Goal: Book appointment/travel/reservation

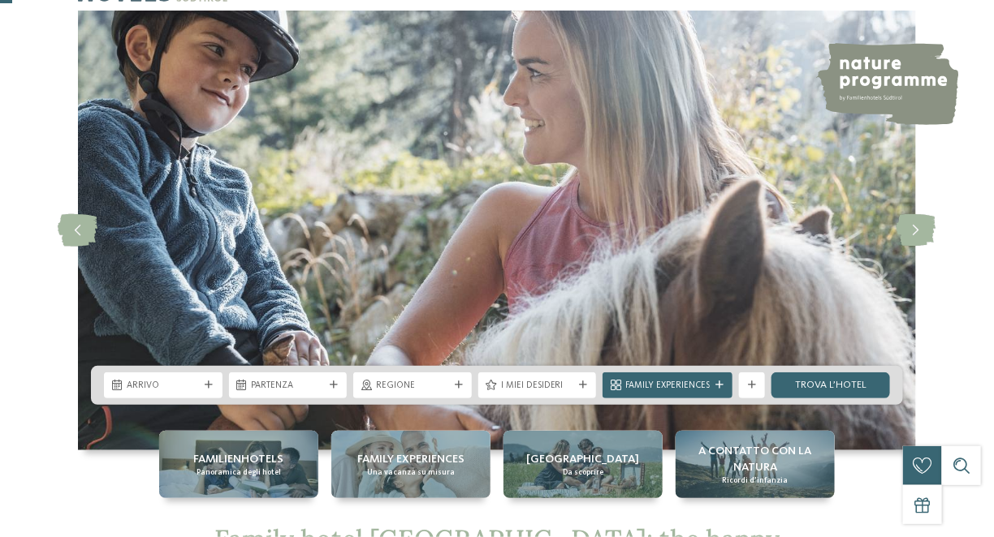
scroll to position [81, 0]
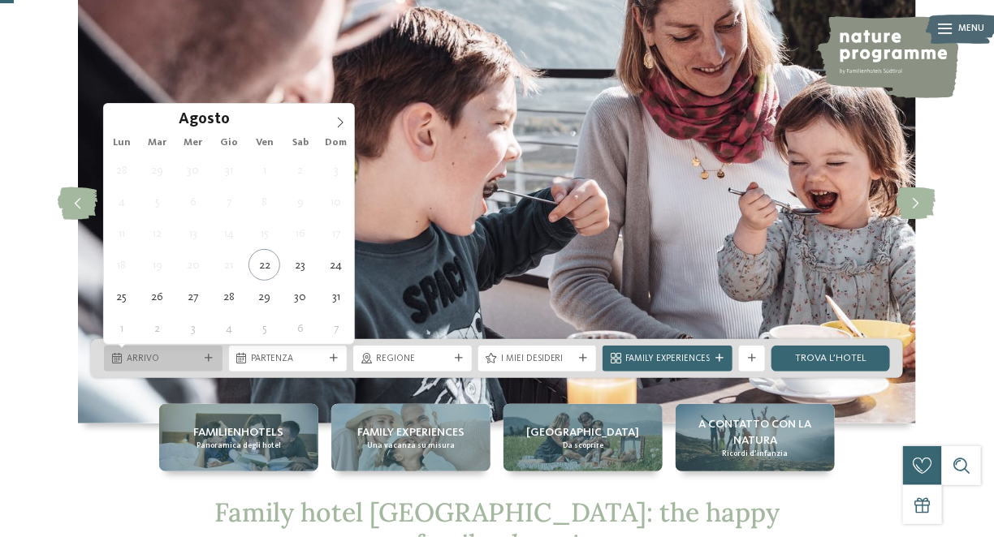
click at [207, 352] on div "Arrivo" at bounding box center [163, 359] width 119 height 26
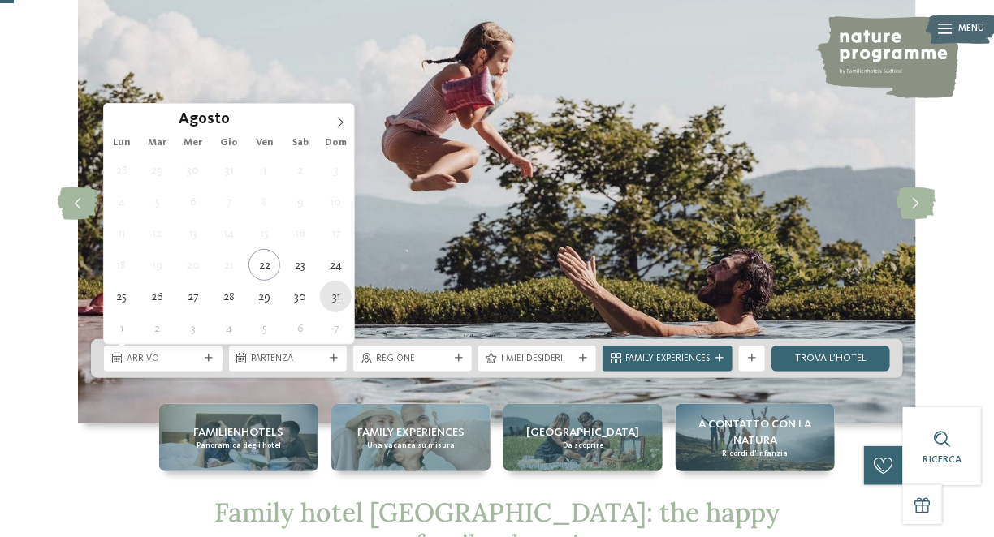
type div "31.08.2025"
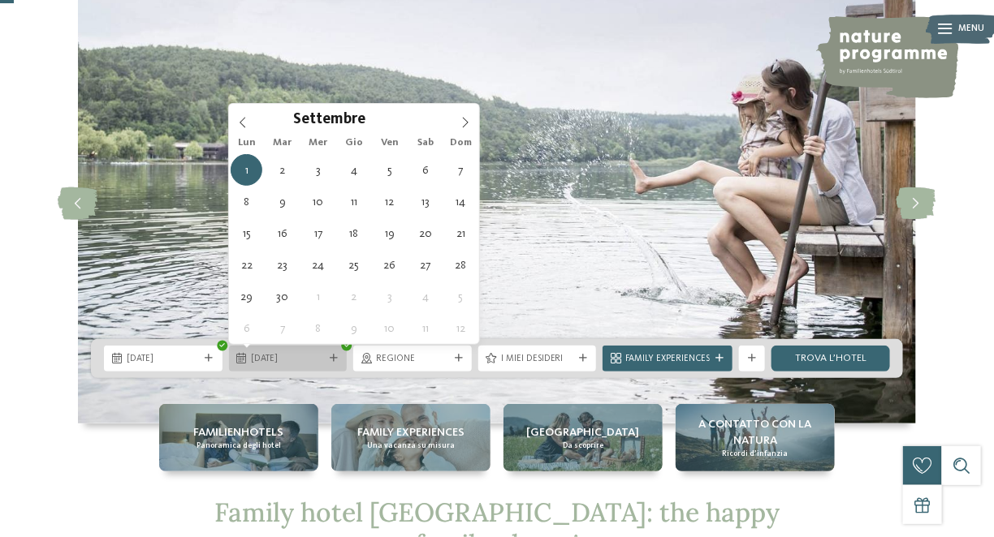
click at [298, 359] on span "01.09.2025" at bounding box center [288, 359] width 73 height 13
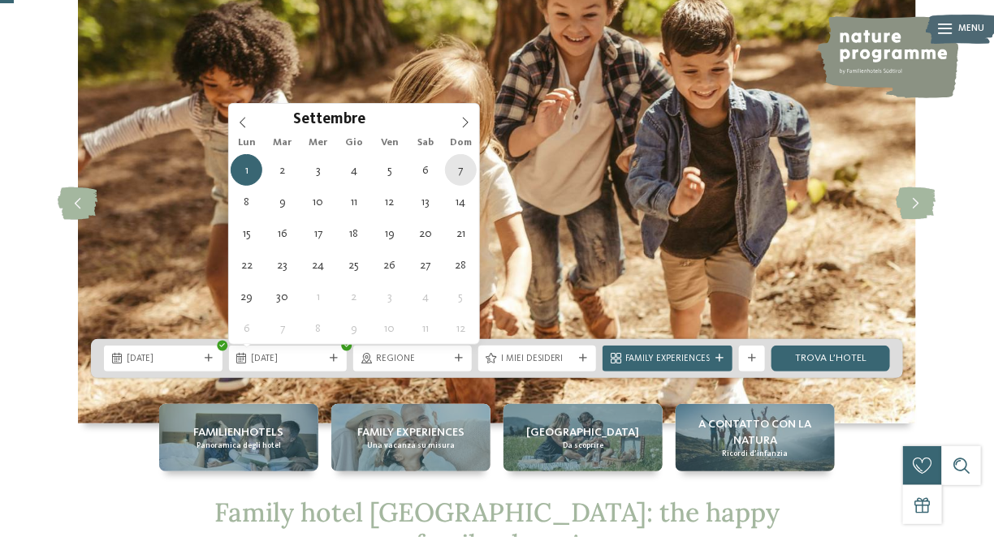
type div "07.09.2025"
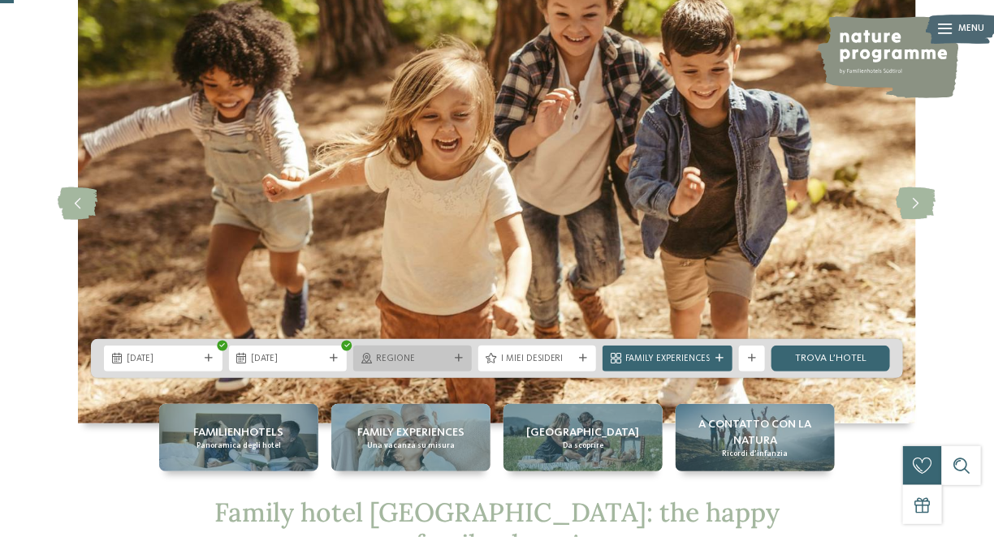
click at [450, 360] on div "Regione" at bounding box center [413, 359] width 80 height 14
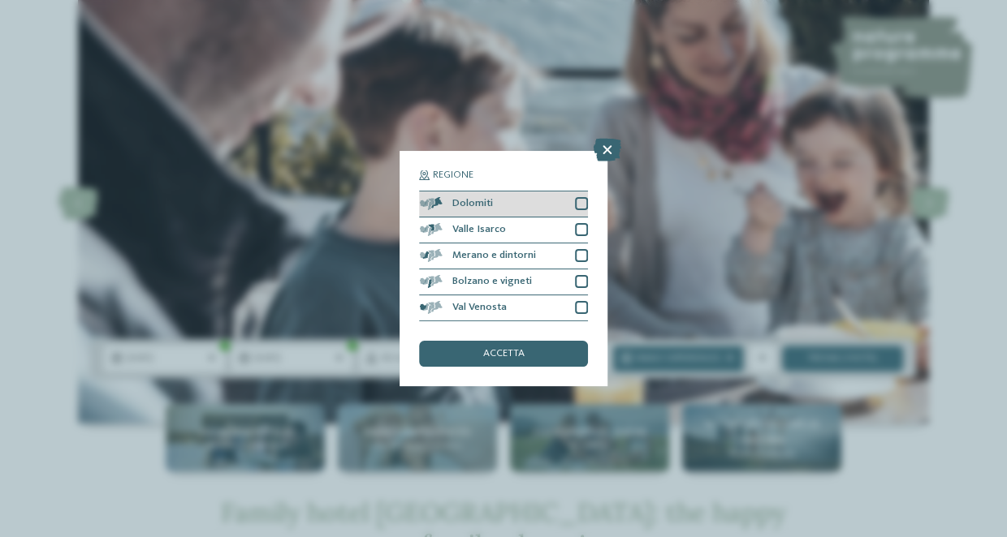
click at [586, 205] on div at bounding box center [581, 203] width 13 height 13
click at [511, 356] on span "accetta" at bounding box center [503, 354] width 41 height 11
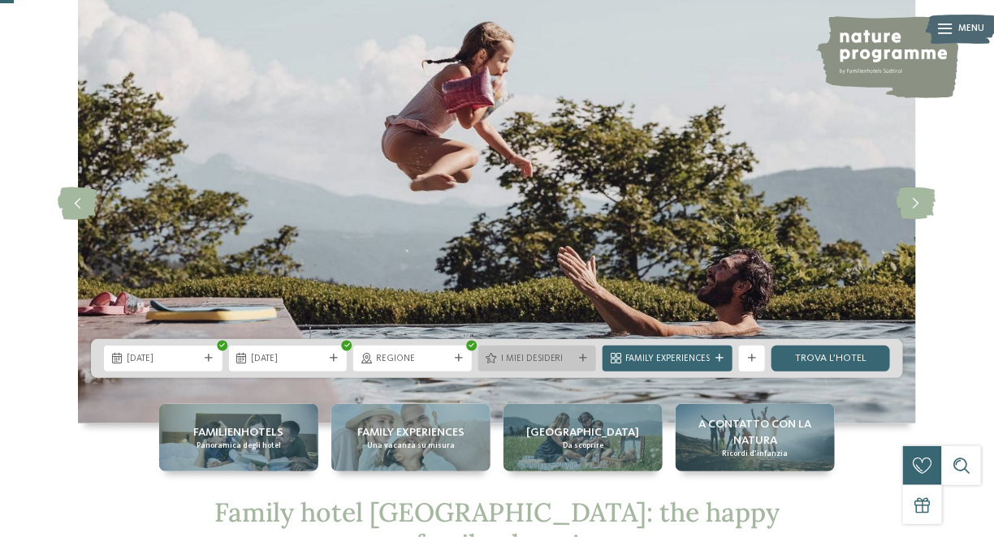
click at [581, 356] on icon at bounding box center [583, 359] width 8 height 8
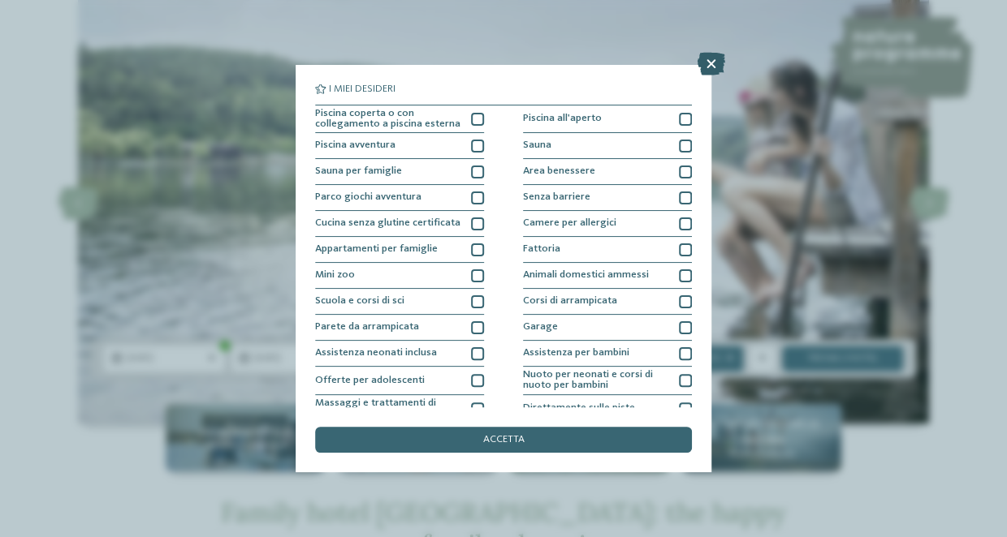
click at [710, 66] on icon at bounding box center [711, 64] width 28 height 23
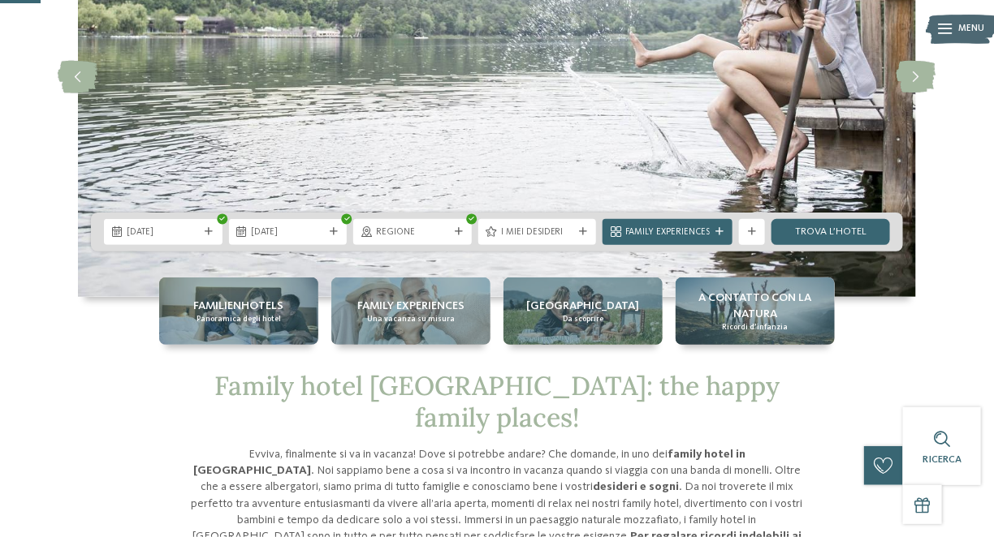
scroll to position [243, 0]
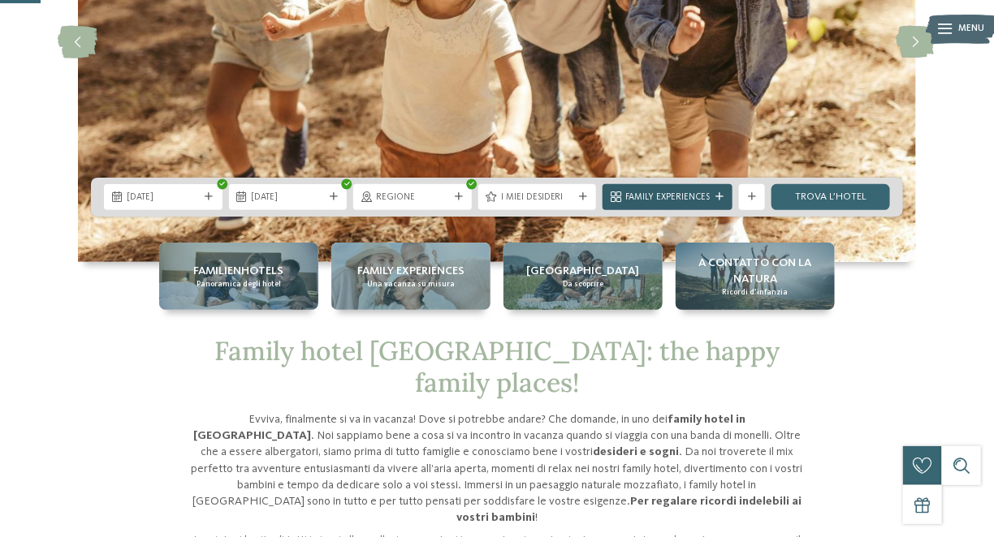
click at [716, 196] on icon at bounding box center [719, 197] width 8 height 8
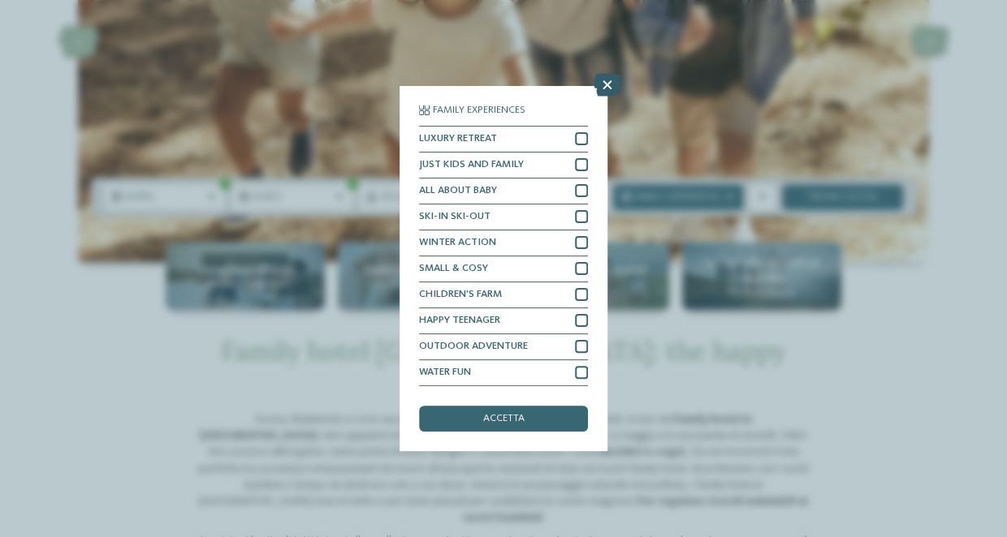
click at [605, 86] on icon at bounding box center [607, 85] width 28 height 23
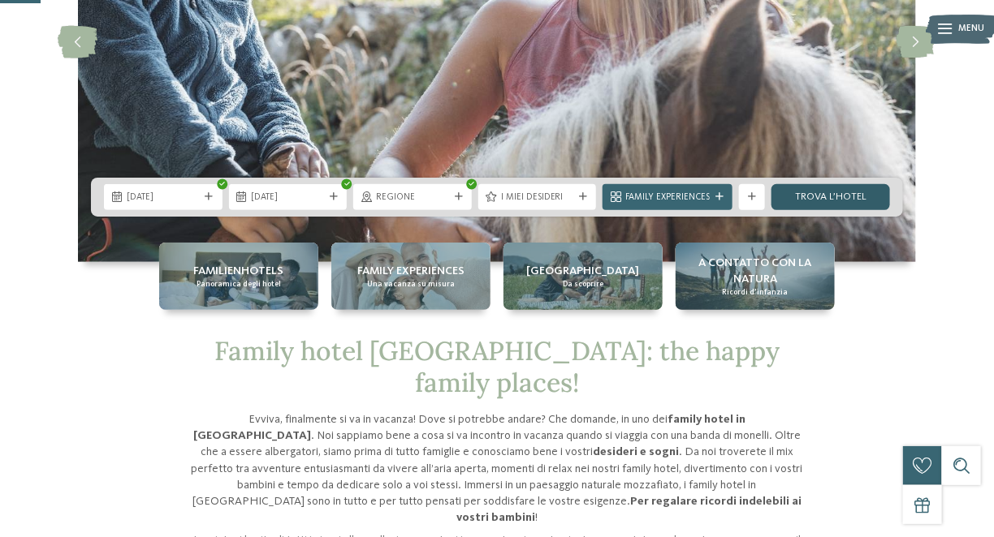
click at [813, 196] on link "trova l’hotel" at bounding box center [830, 197] width 119 height 26
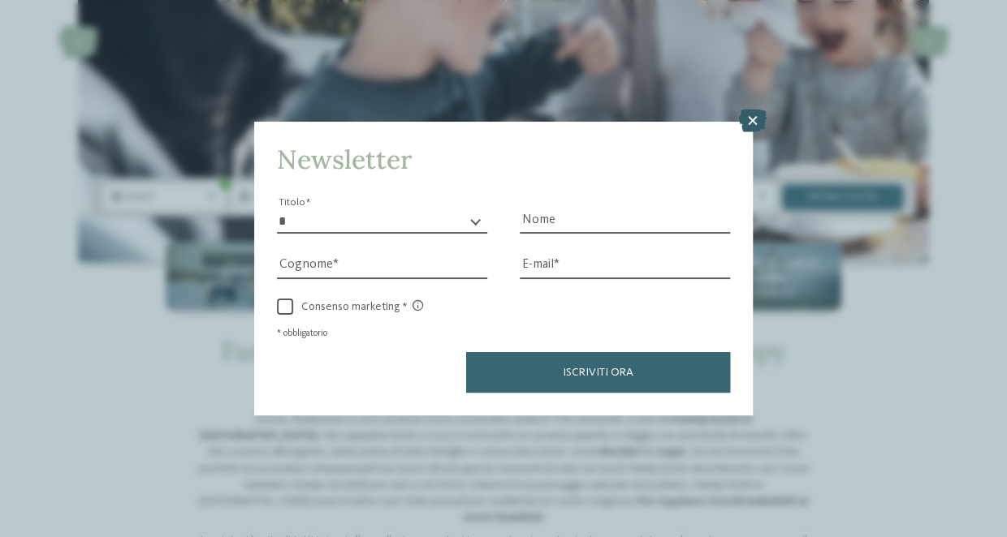
click at [758, 122] on icon at bounding box center [753, 121] width 28 height 23
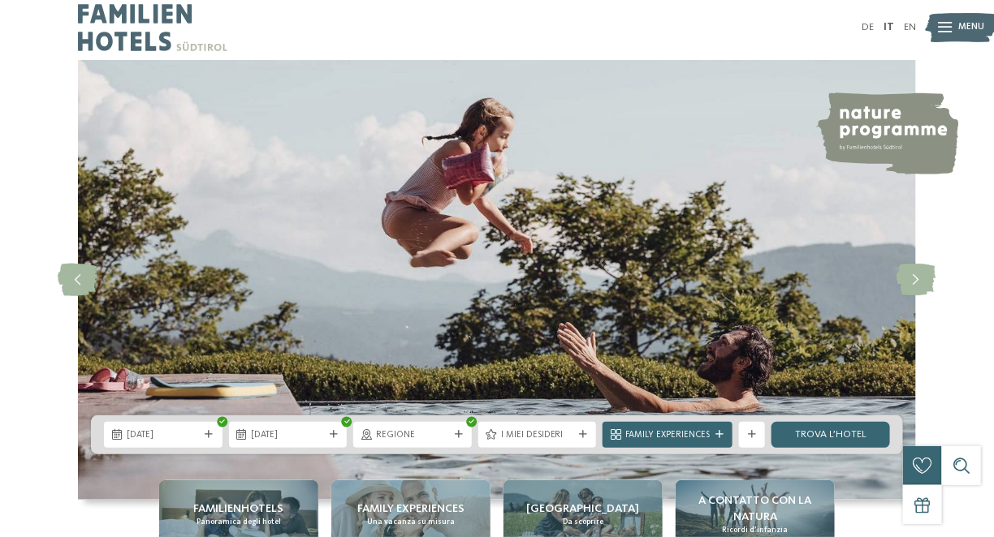
scroll to position [0, 0]
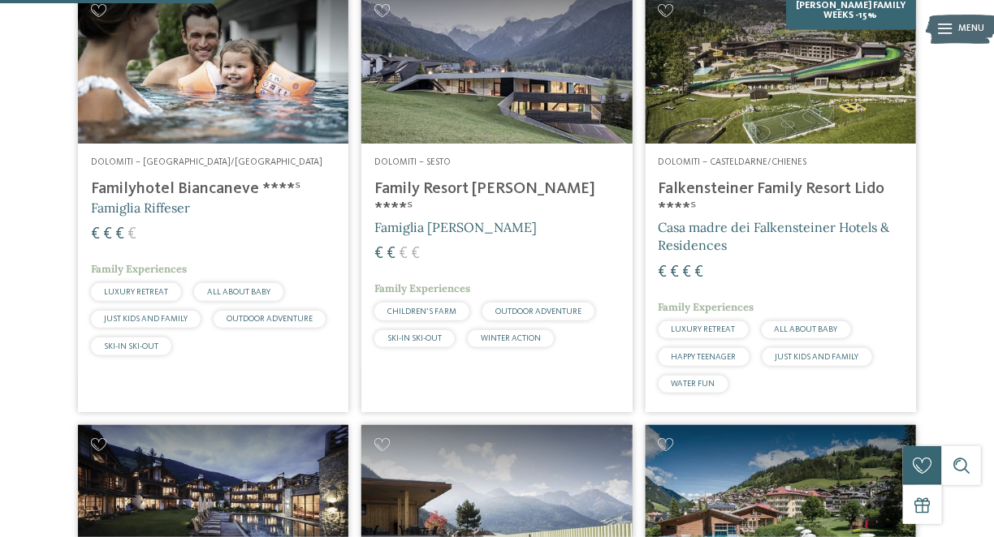
scroll to position [482, 0]
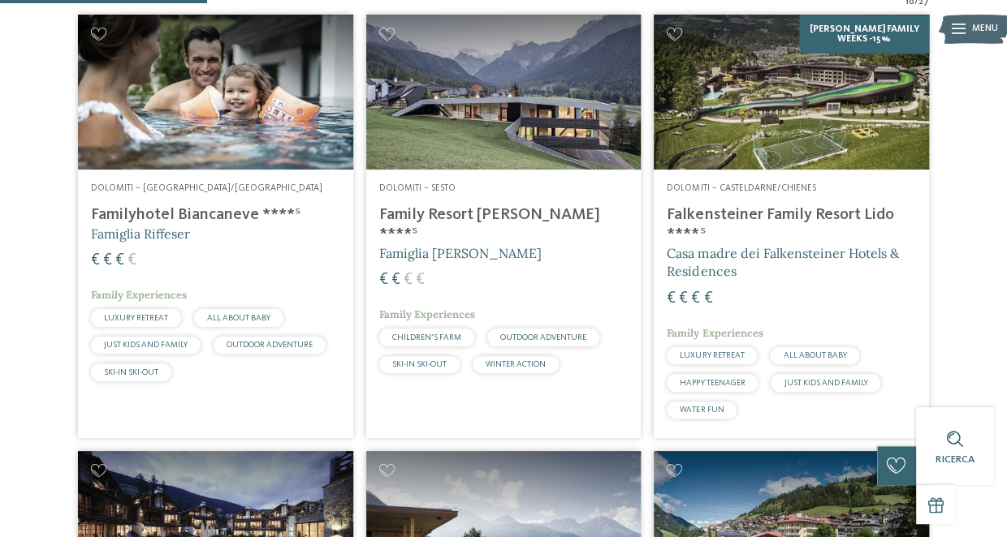
click at [0, 0] on div "Newsletter * ****** ******* ******** ****** Titolo Nome Cognome Fax" at bounding box center [0, 0] width 0 height 0
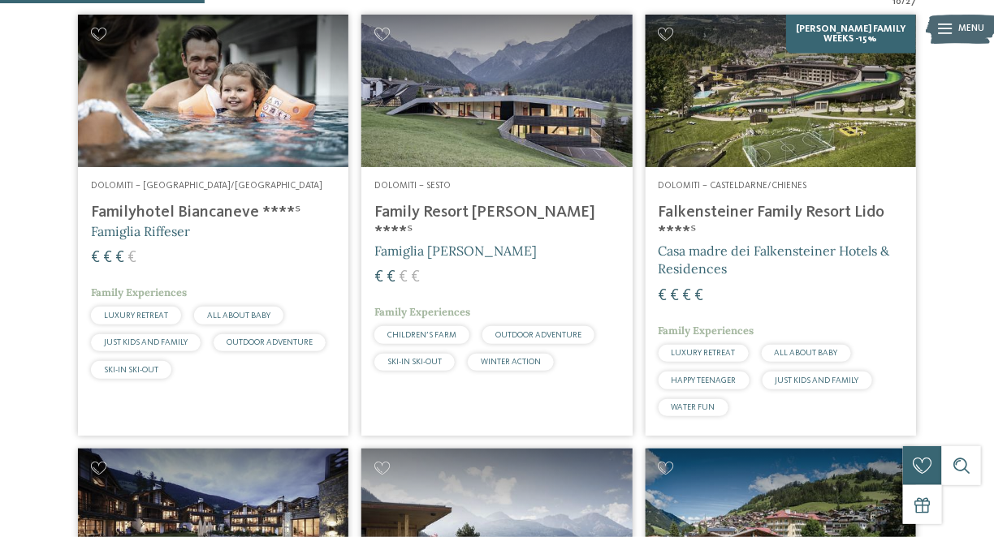
click at [185, 210] on h4 "Familyhotel Biancaneve ****ˢ" at bounding box center [213, 212] width 244 height 19
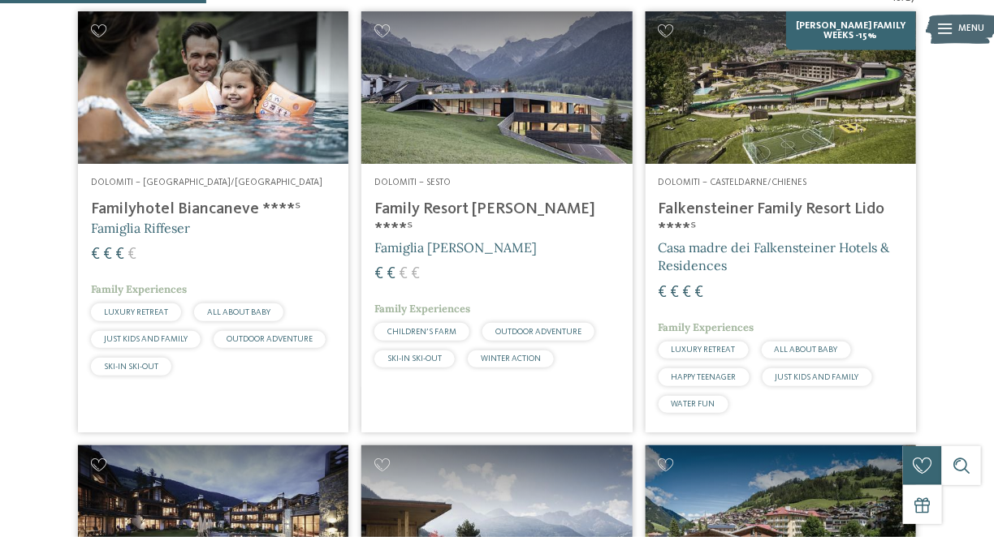
scroll to position [487, 0]
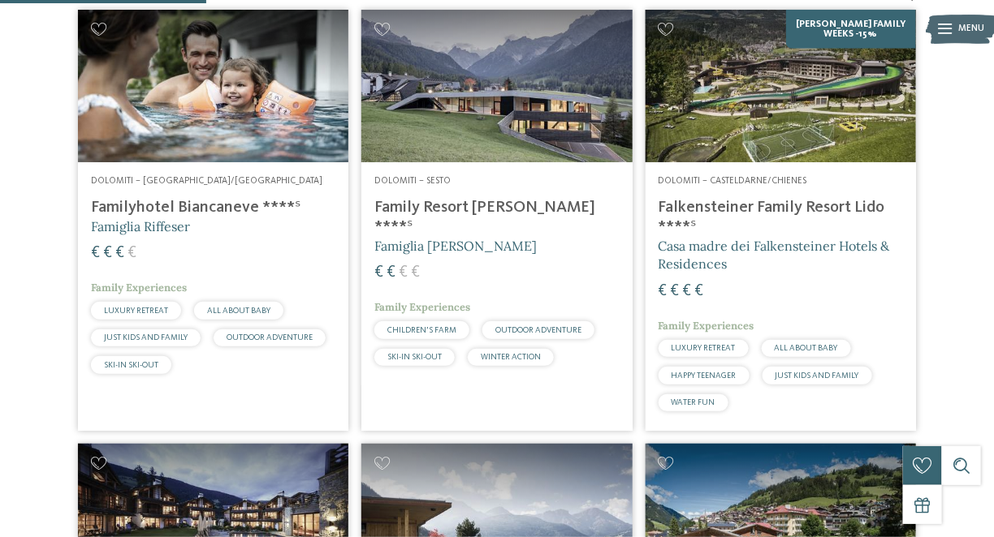
click at [427, 206] on h4 "Family Resort [PERSON_NAME] ****ˢ" at bounding box center [496, 217] width 244 height 39
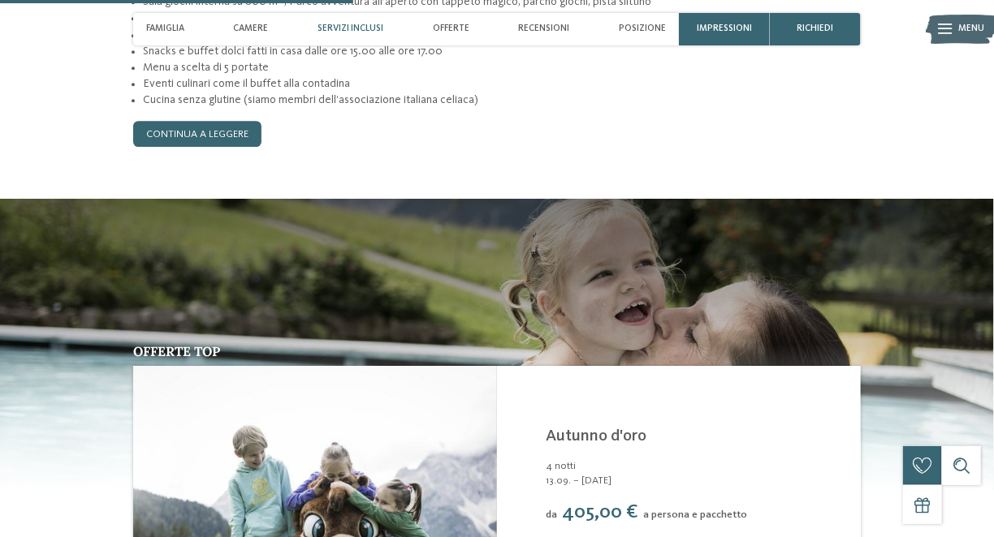
scroll to position [1380, 0]
